Goal: Information Seeking & Learning: Find specific page/section

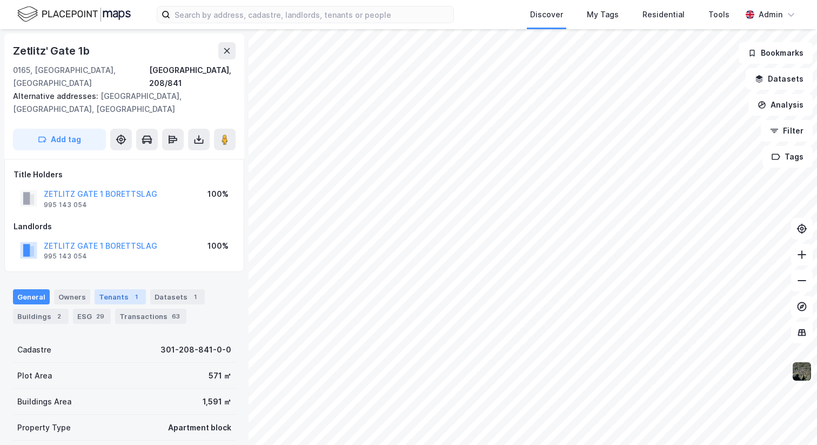
click at [97, 289] on div "Tenants 1" at bounding box center [120, 296] width 51 height 15
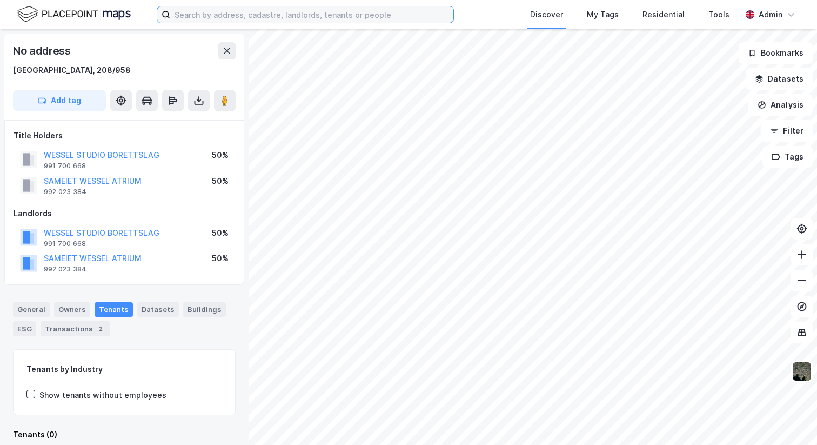
click at [317, 18] on input at bounding box center [311, 14] width 283 height 16
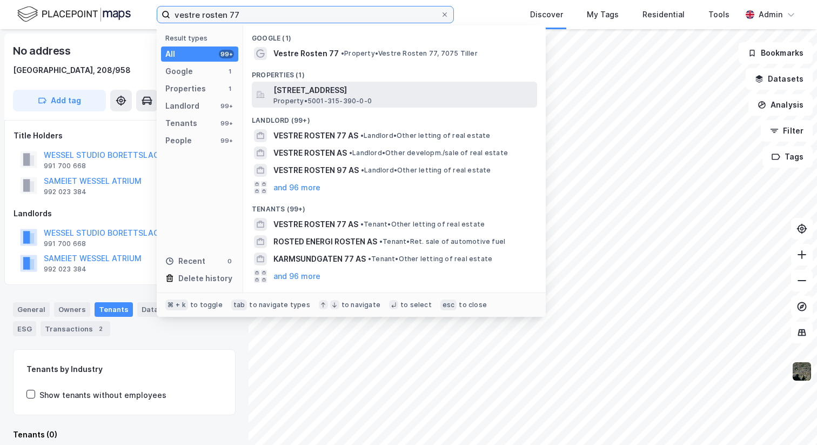
type input "vestre rosten 77"
click at [357, 98] on span "Property • 5001-315-390-0-0" at bounding box center [323, 101] width 98 height 9
